Goal: Unclear

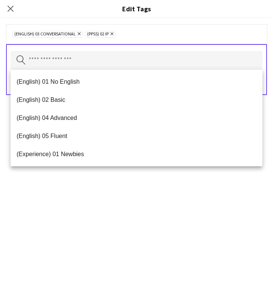
scroll to position [208, 0]
